Goal: Check status

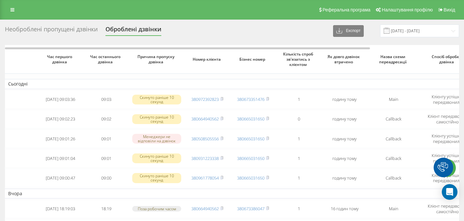
click at [60, 30] on div "Необроблені пропущені дзвінки" at bounding box center [51, 31] width 93 height 10
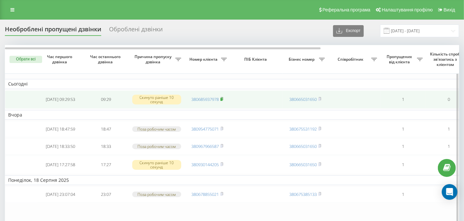
click at [223, 97] on icon at bounding box center [222, 98] width 2 height 3
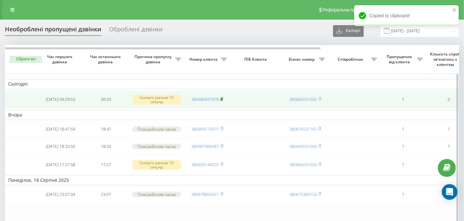
click at [223, 97] on icon at bounding box center [222, 98] width 2 height 3
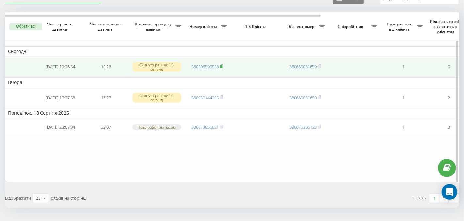
click at [222, 64] on icon at bounding box center [221, 66] width 3 height 4
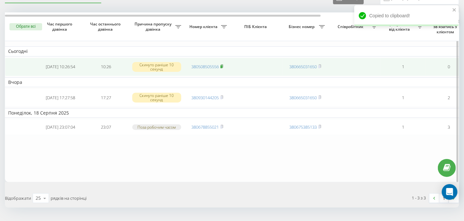
click at [222, 65] on rect at bounding box center [221, 66] width 2 height 3
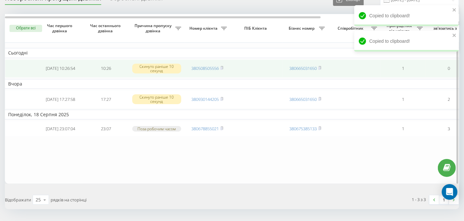
scroll to position [33, 0]
